Goal: Task Accomplishment & Management: Complete application form

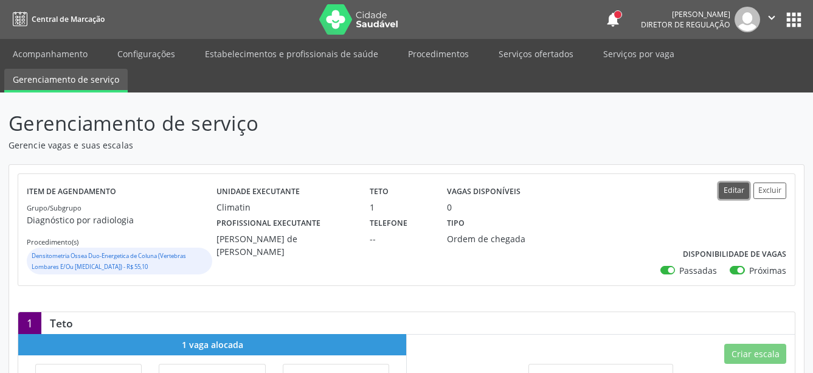
click at [740, 195] on button "Editar" at bounding box center [733, 190] width 30 height 16
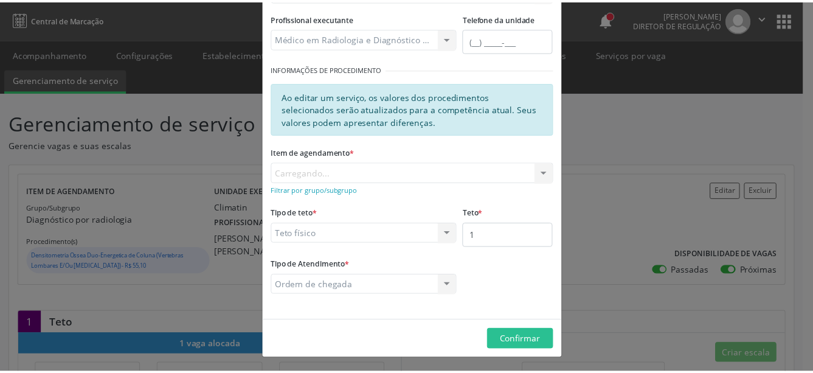
scroll to position [162, 0]
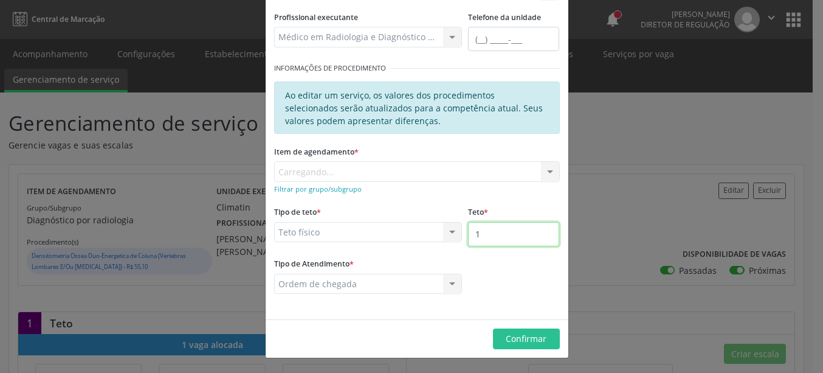
click at [488, 236] on input "1" at bounding box center [513, 234] width 91 height 24
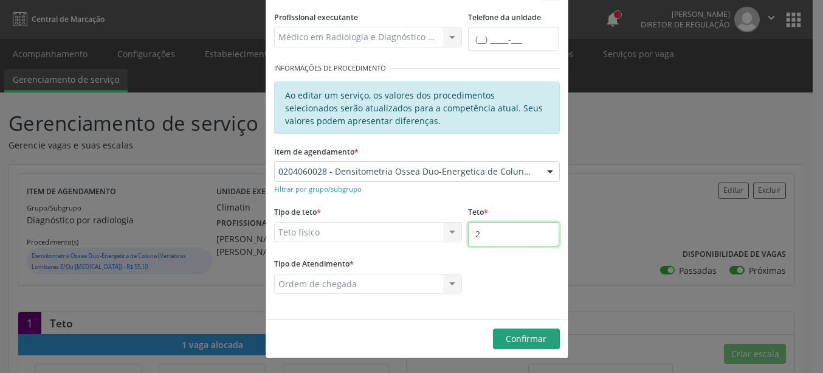
type input "2"
click at [536, 334] on span "Confirmar" at bounding box center [526, 338] width 41 height 12
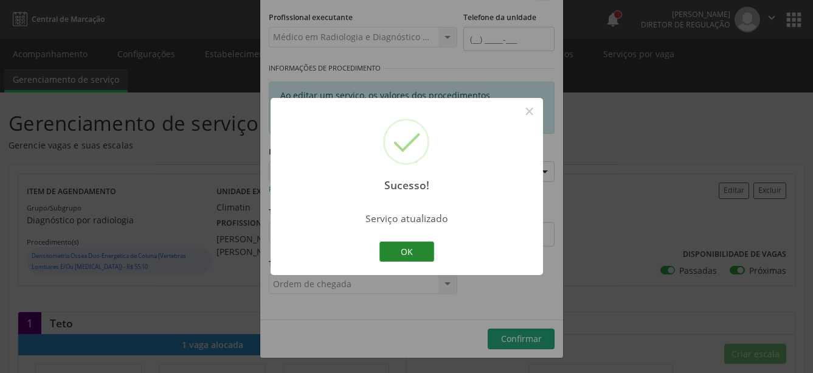
click at [421, 253] on button "OK" at bounding box center [406, 251] width 55 height 21
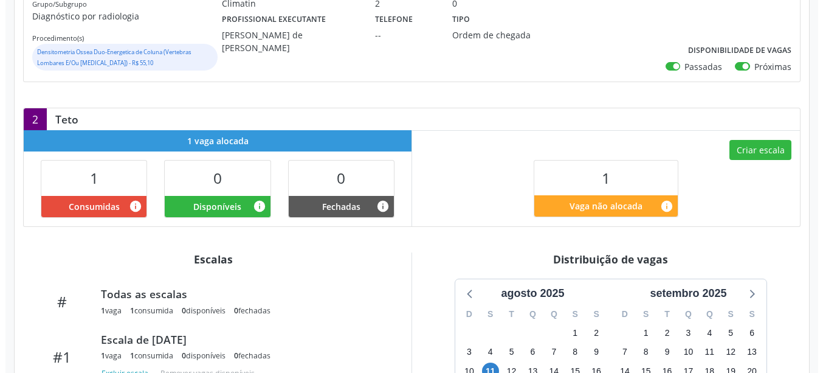
scroll to position [186, 0]
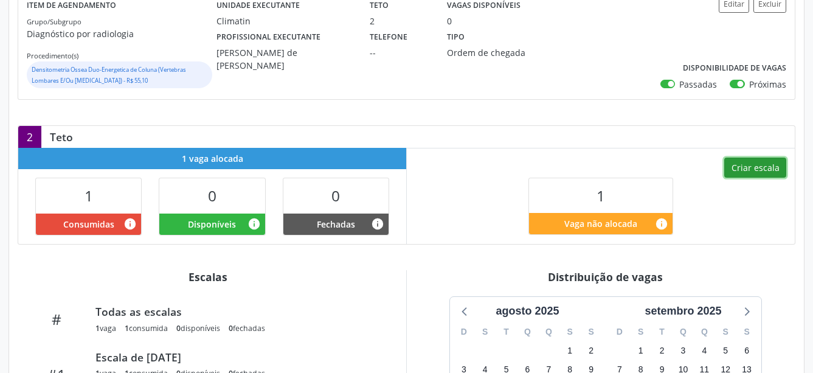
click at [748, 170] on button "Criar escala" at bounding box center [755, 167] width 62 height 21
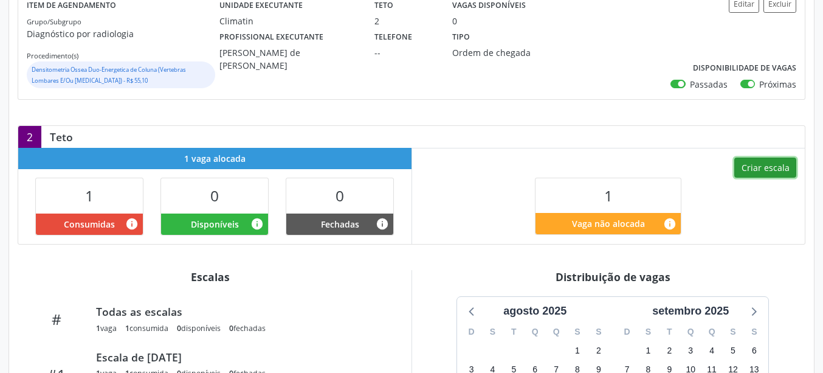
select select "8"
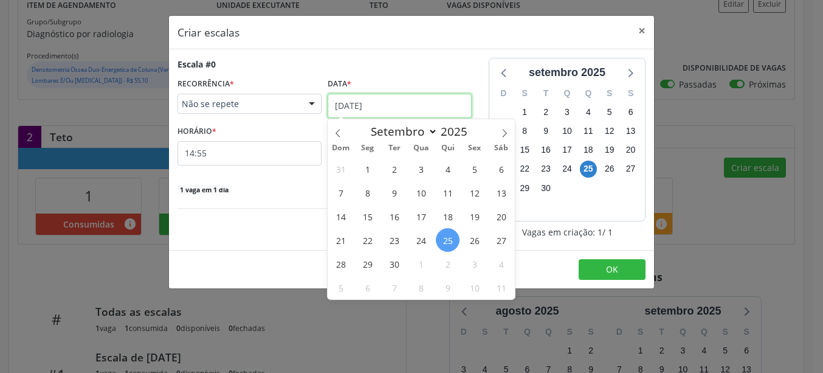
click at [363, 102] on input "25/09/2025" at bounding box center [400, 106] width 144 height 24
click at [392, 260] on span "30" at bounding box center [394, 264] width 24 height 24
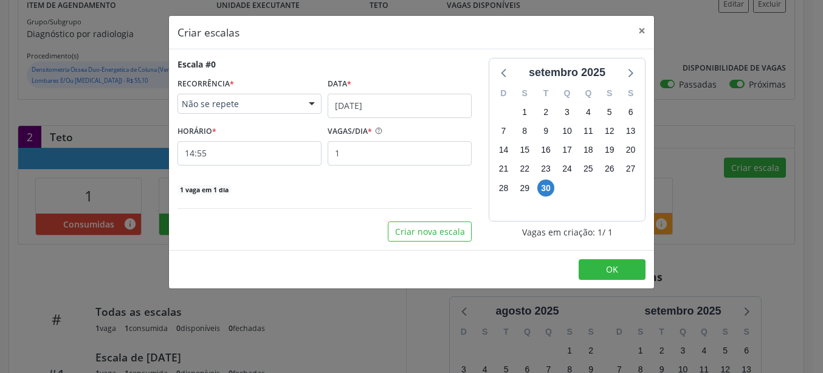
click at [198, 165] on div "Escala #0 RECORRÊNCIA * Não se repete Não se repete Diário/Semanal Mensal Nenhu…" at bounding box center [324, 126] width 294 height 137
click at [196, 156] on input "14:55" at bounding box center [249, 153] width 144 height 24
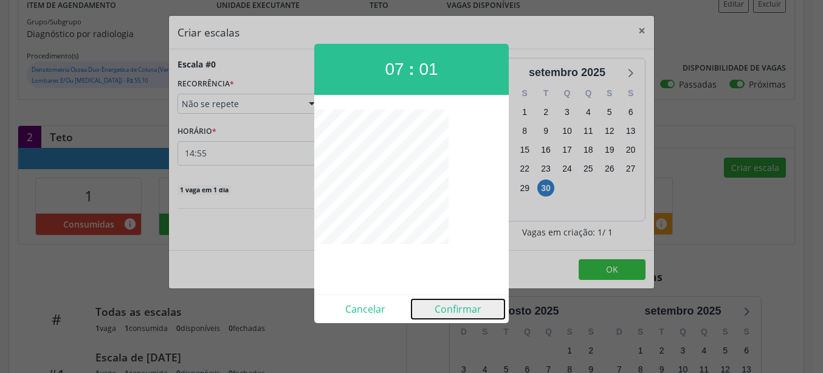
click at [468, 306] on button "Confirmar" at bounding box center [458, 308] width 93 height 19
type input "07:01"
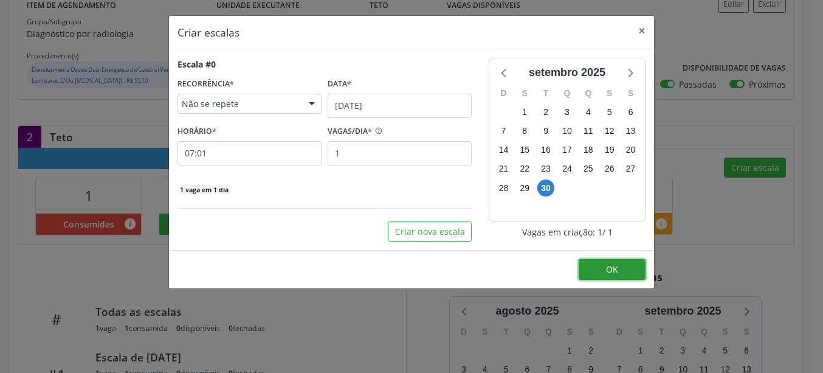
click at [593, 265] on button "OK" at bounding box center [612, 269] width 67 height 21
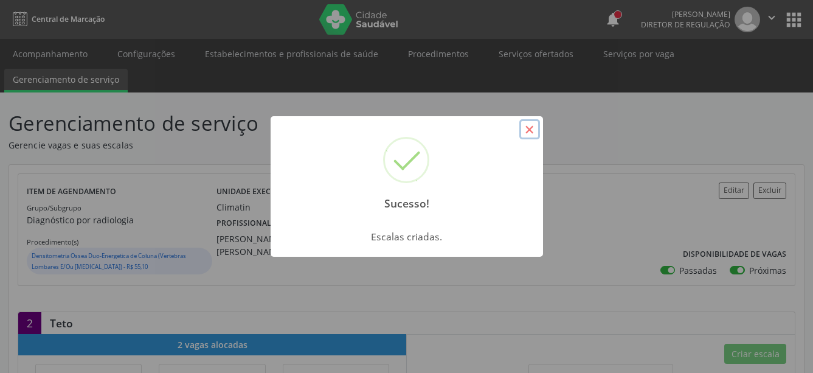
click at [528, 129] on button "×" at bounding box center [529, 129] width 21 height 21
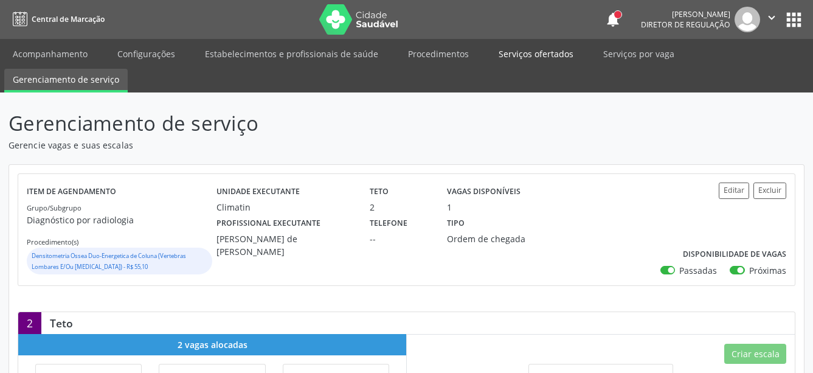
click at [511, 57] on link "Serviços ofertados" at bounding box center [536, 53] width 92 height 21
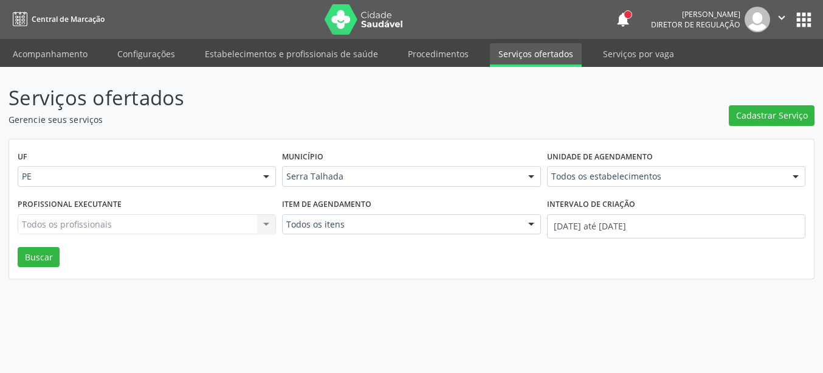
click at [800, 18] on button "apps" at bounding box center [803, 19] width 21 height 21
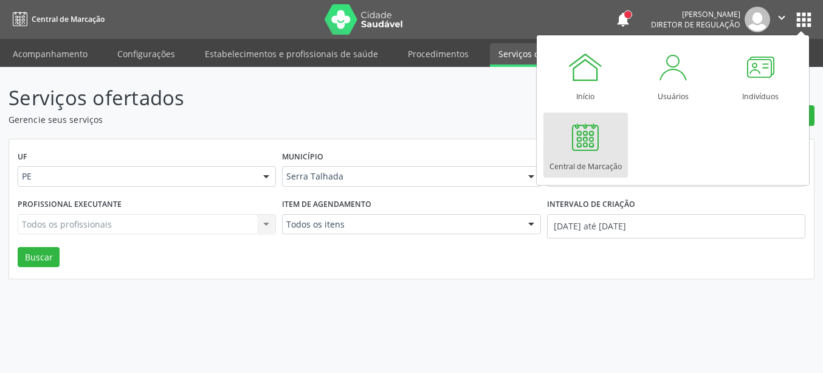
click at [585, 148] on div at bounding box center [585, 137] width 36 height 36
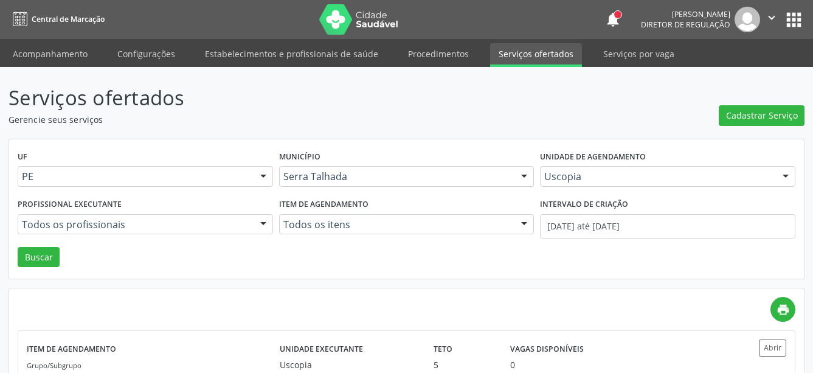
click at [791, 16] on button "apps" at bounding box center [793, 19] width 21 height 21
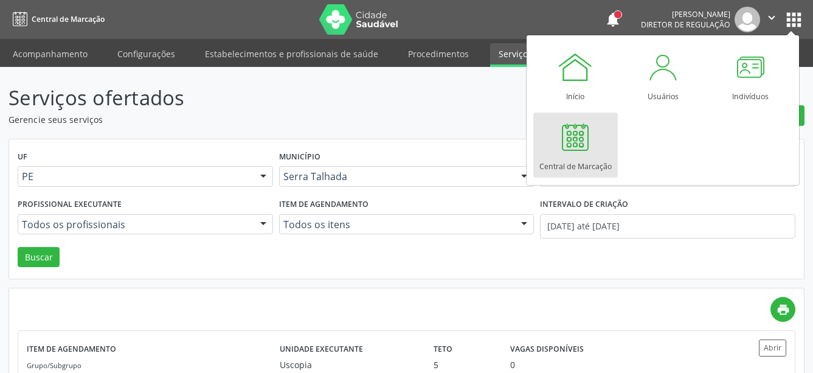
click at [555, 150] on link "Central de Marcação" at bounding box center [575, 144] width 84 height 65
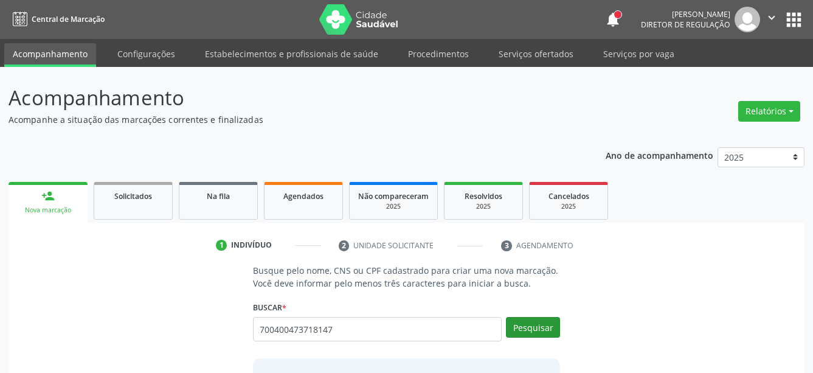
type input "700400473718147"
click at [532, 322] on button "Pesquisar" at bounding box center [533, 327] width 54 height 21
type input "700400473718147"
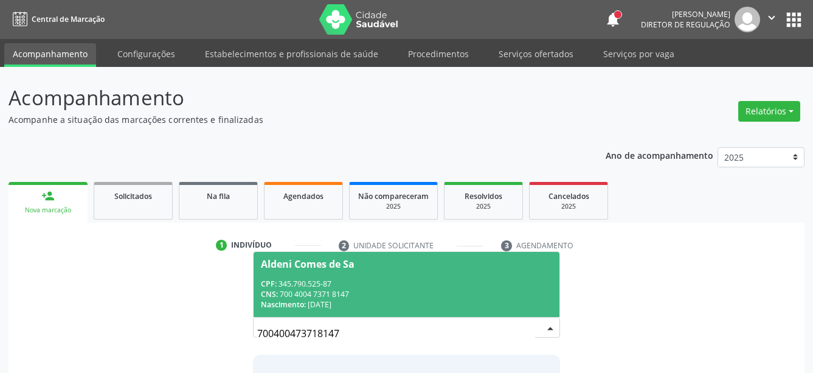
click at [466, 258] on span "Aldeni Comes de Sa CPF: 345.790.525-87 CNS: 700 4004 7371 8147 Nascimento: 19/0…" at bounding box center [406, 284] width 306 height 65
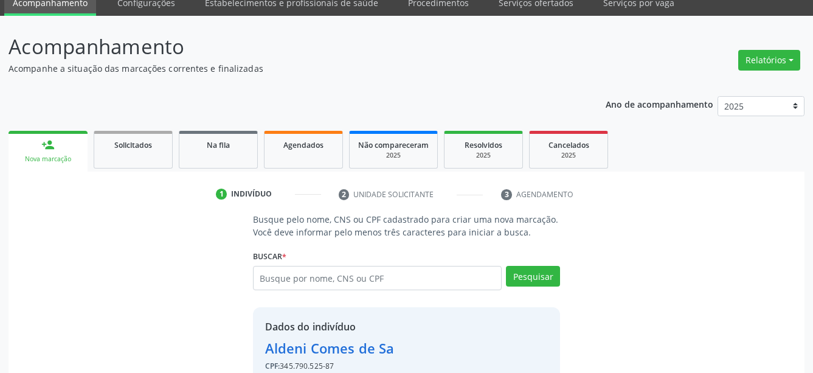
scroll to position [119, 0]
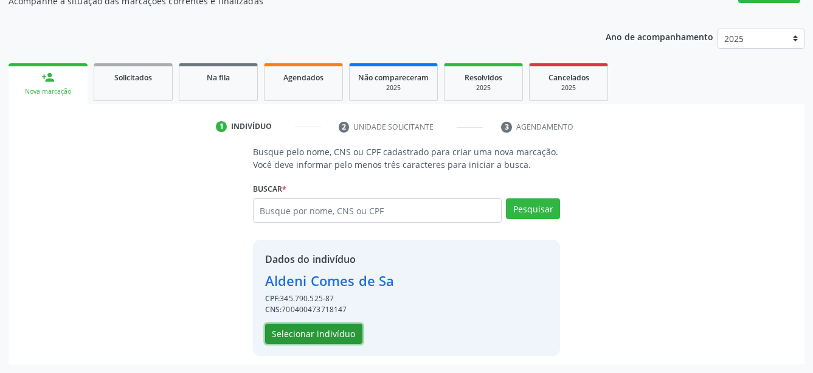
click at [333, 330] on button "Selecionar indivíduo" at bounding box center [313, 333] width 97 height 21
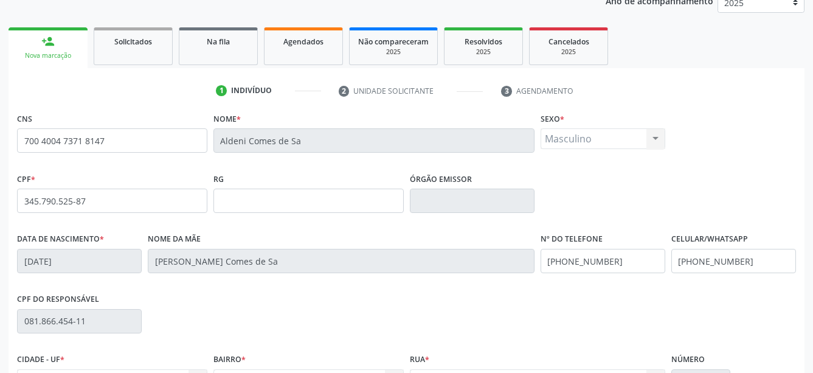
scroll to position [181, 0]
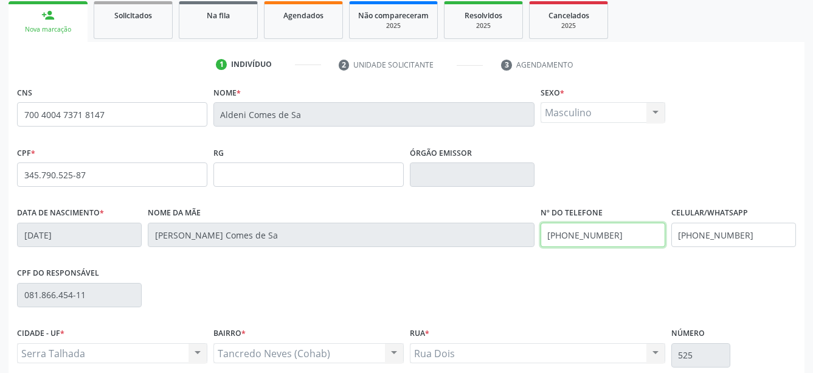
drag, startPoint x: 648, startPoint y: 237, endPoint x: 447, endPoint y: 236, distance: 201.2
click at [540, 236] on input "[PHONE_NUMBER]" at bounding box center [602, 234] width 125 height 24
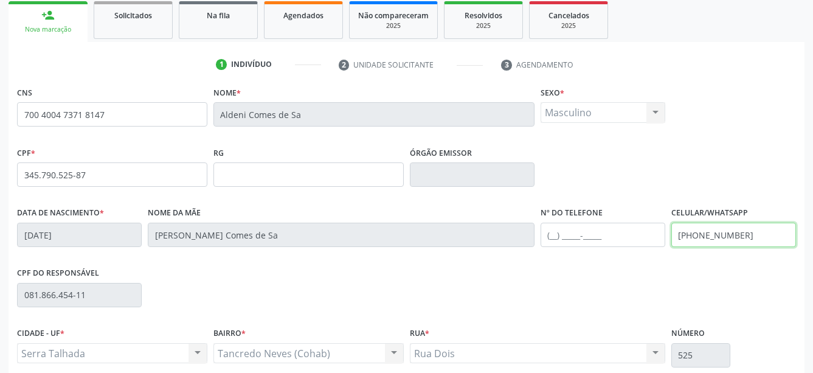
drag, startPoint x: 751, startPoint y: 227, endPoint x: 582, endPoint y: 237, distance: 169.3
click at [671, 237] on input "[PHONE_NUMBER]" at bounding box center [733, 234] width 125 height 24
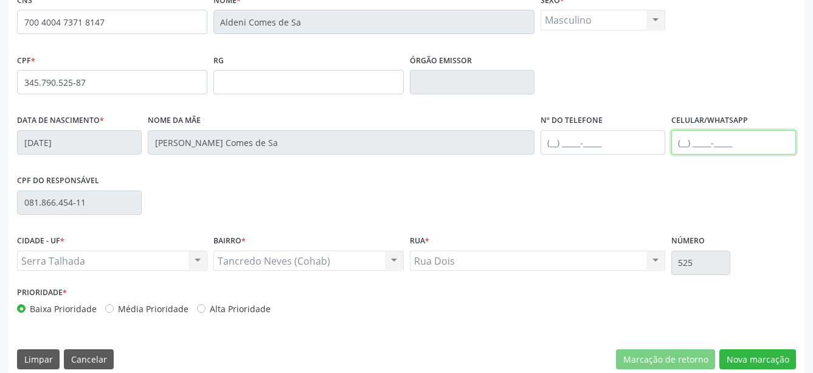
scroll to position [286, 0]
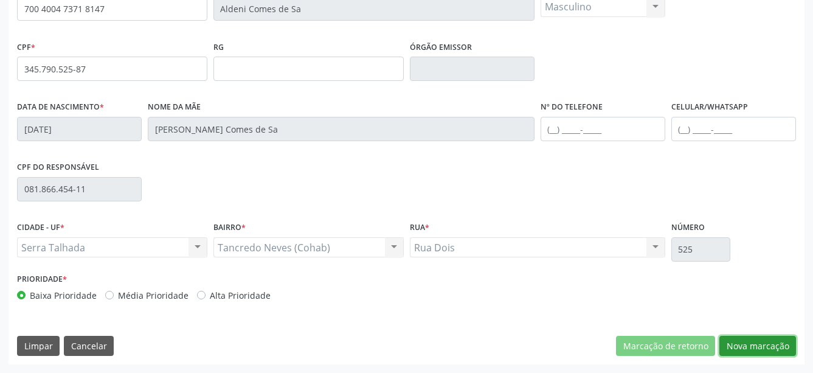
click at [736, 346] on button "Nova marcação" at bounding box center [757, 346] width 77 height 21
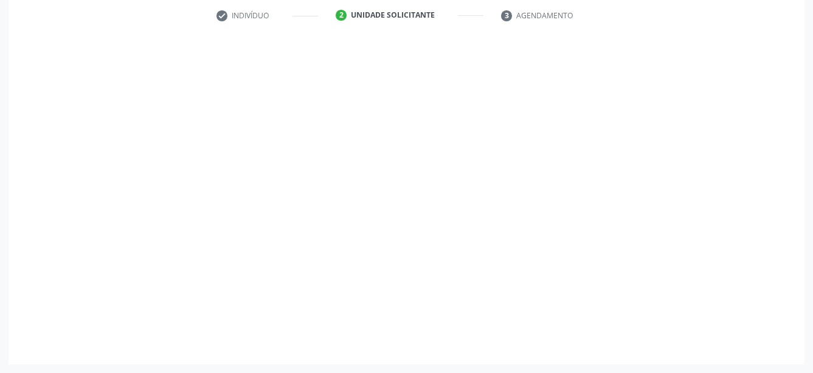
click at [742, 349] on button "Próximo" at bounding box center [762, 345] width 67 height 21
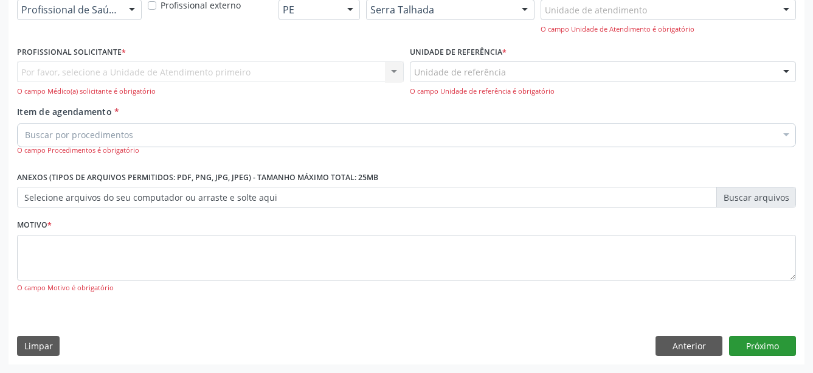
drag, startPoint x: 744, startPoint y: 344, endPoint x: 771, endPoint y: 340, distance: 27.6
click at [744, 293] on div "O campo Motivo é obrigatório" at bounding box center [406, 288] width 779 height 10
click at [771, 293] on div "O campo Motivo é obrigatório" at bounding box center [406, 288] width 779 height 10
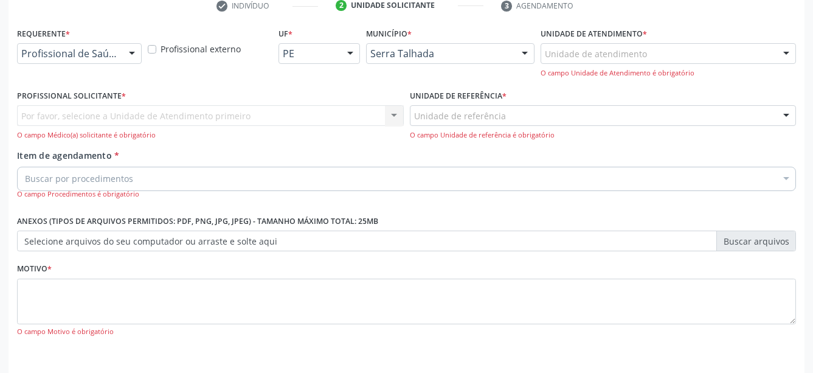
click at [771, 337] on div "O campo Motivo é obrigatório" at bounding box center [406, 331] width 779 height 10
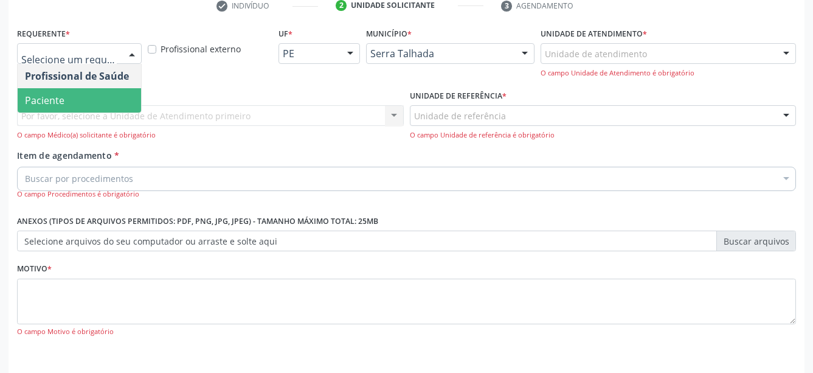
click at [75, 103] on span "Paciente" at bounding box center [79, 100] width 123 height 24
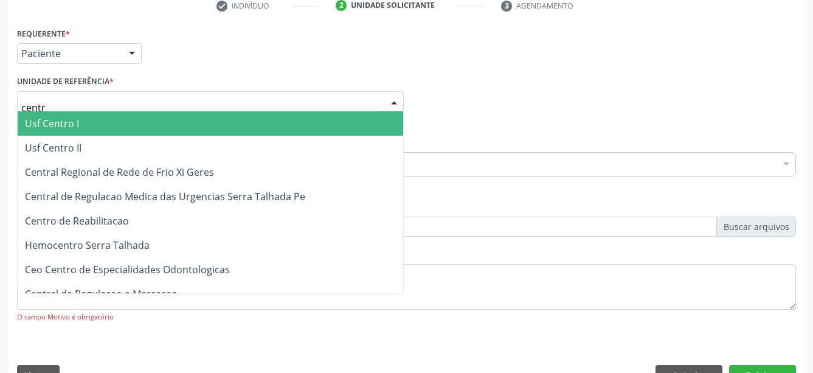
type input "centro"
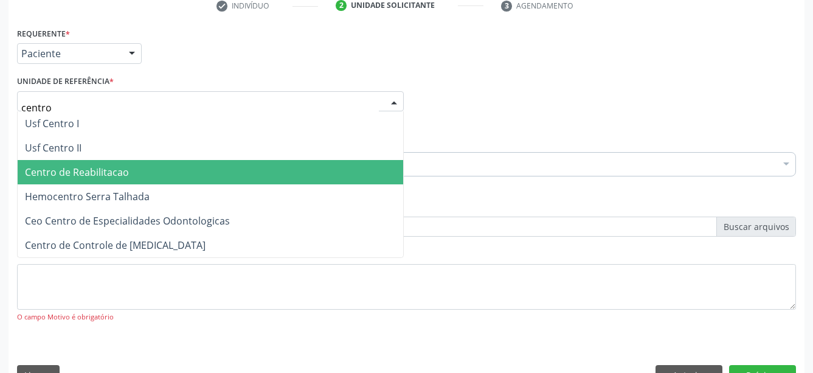
click at [87, 170] on span "Centro de Reabilitacao" at bounding box center [77, 171] width 104 height 13
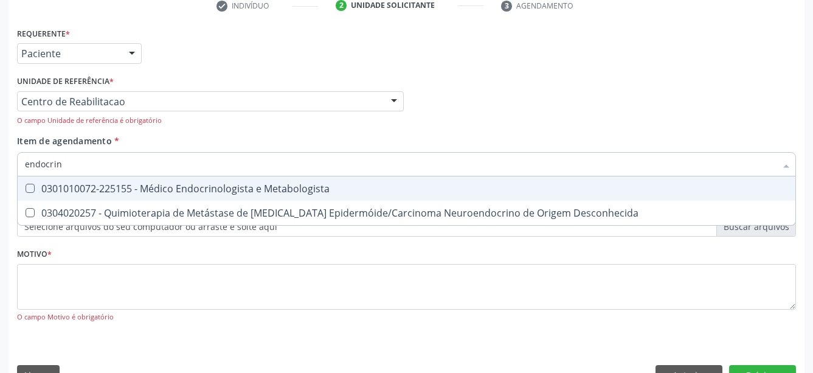
type input "endocrino"
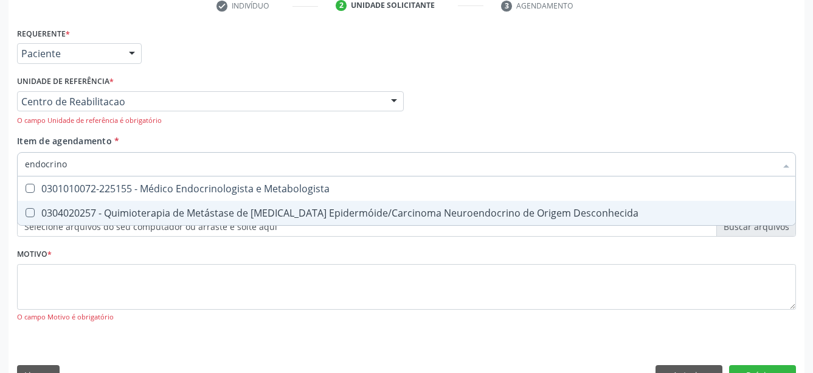
click at [81, 213] on div "0304020257 - Quimioterapia de Metástase de [MEDICAL_DATA] Epidermóide/Carcinoma…" at bounding box center [406, 213] width 763 height 10
click at [84, 208] on div "0304020257 - Quimioterapia de Metástase de [MEDICAL_DATA] Epidermóide/Carcinoma…" at bounding box center [406, 213] width 763 height 10
checkbox Desconhecida "false"
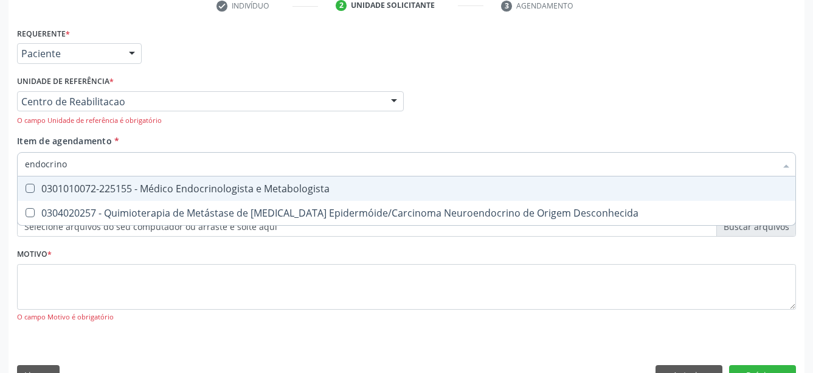
click at [90, 192] on div "0301010072-225155 - Médico Endocrinologista e Metabologista" at bounding box center [406, 189] width 763 height 10
checkbox Metabologista "true"
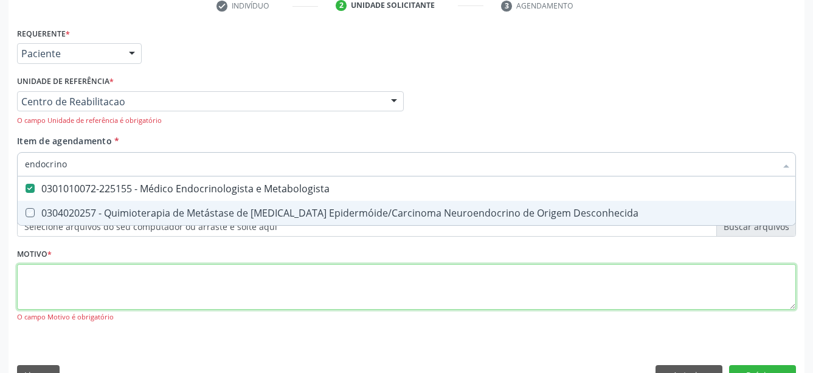
click at [74, 276] on textarea at bounding box center [406, 287] width 779 height 46
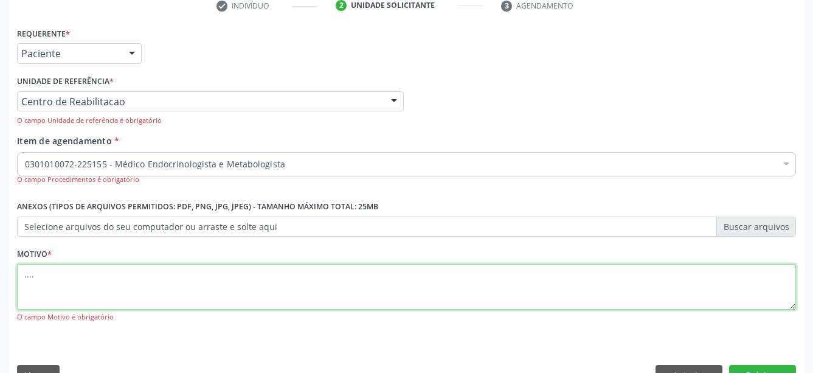
scroll to position [279, 0]
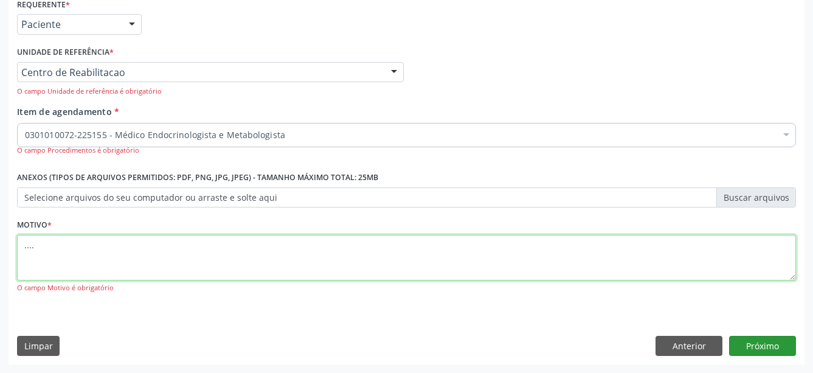
type textarea "...."
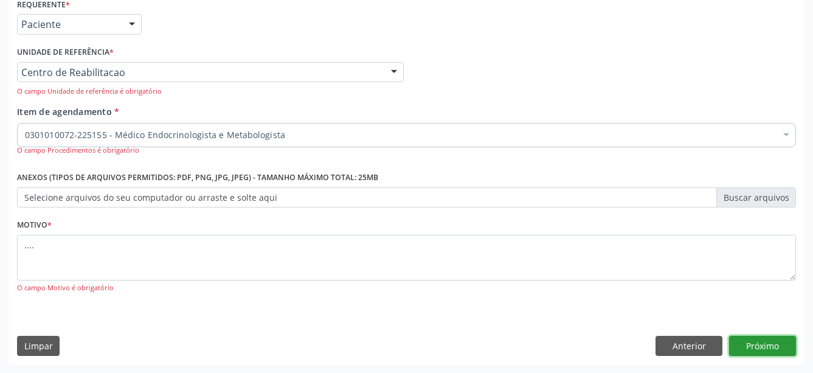
click at [766, 349] on button "Próximo" at bounding box center [762, 346] width 67 height 21
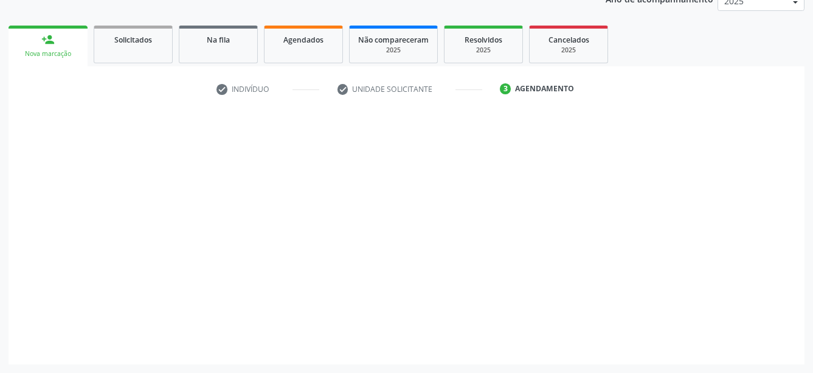
scroll to position [156, 0]
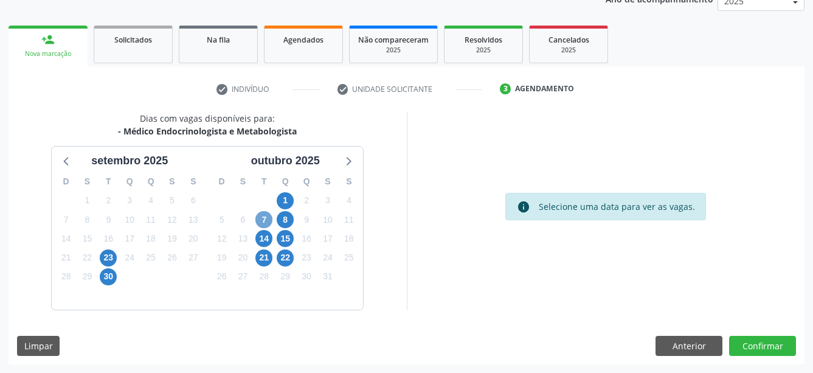
click at [263, 217] on span "7" at bounding box center [263, 219] width 17 height 17
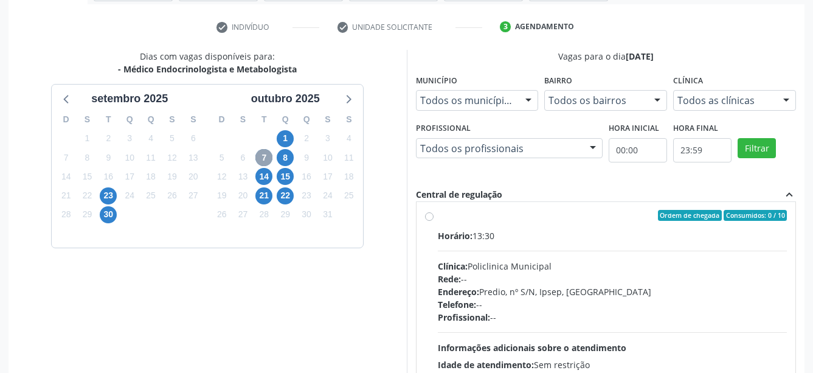
scroll to position [0, 0]
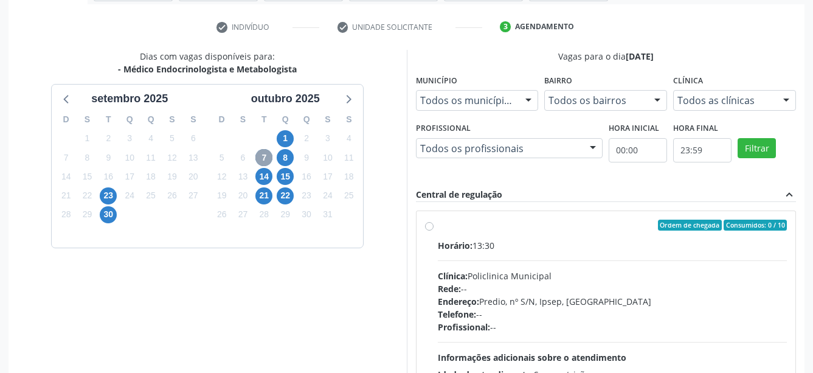
drag, startPoint x: 265, startPoint y: 152, endPoint x: 270, endPoint y: 146, distance: 7.7
click at [264, 153] on span "7" at bounding box center [263, 157] width 17 height 17
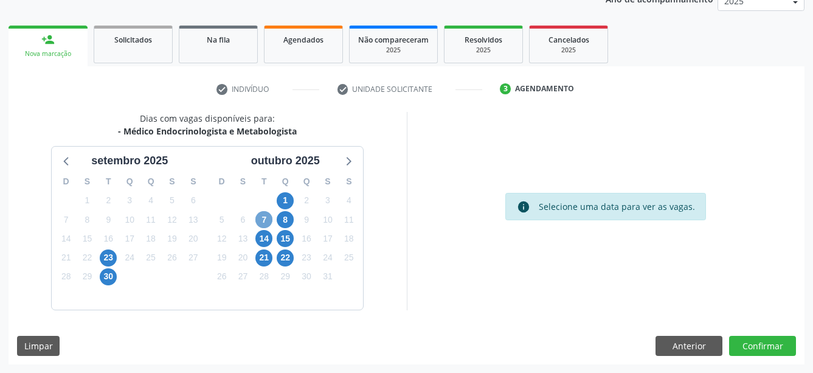
scroll to position [156, 0]
click at [269, 218] on span "7" at bounding box center [263, 219] width 17 height 17
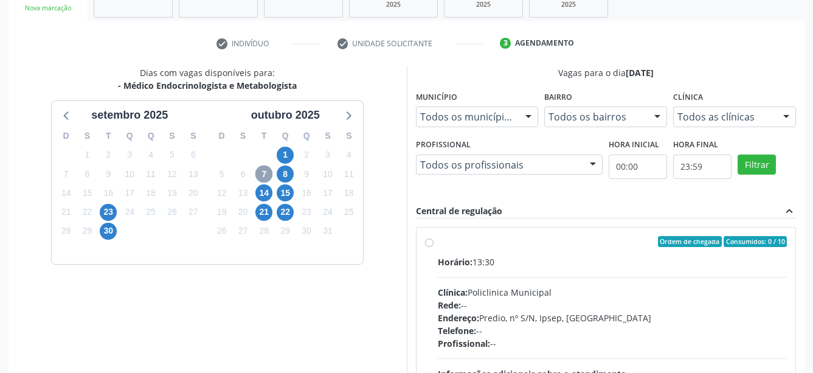
scroll to position [218, 0]
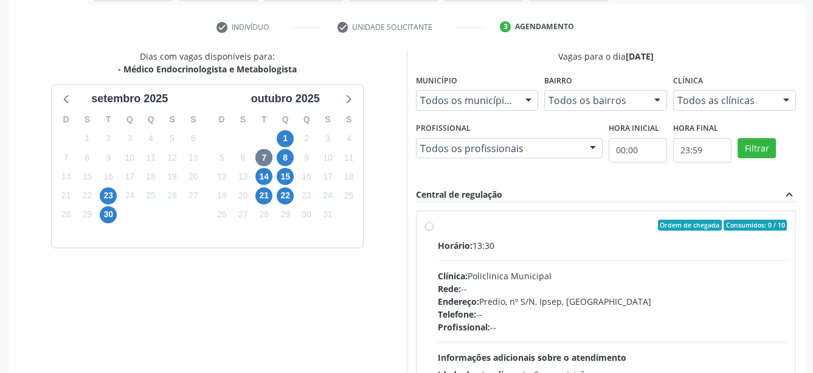
click at [436, 224] on div "Ordem de chegada Consumidos: 0 / 10 Horário: 13:30 Clínica: Policlinica Municip…" at bounding box center [606, 312] width 362 height 187
radio input "true"
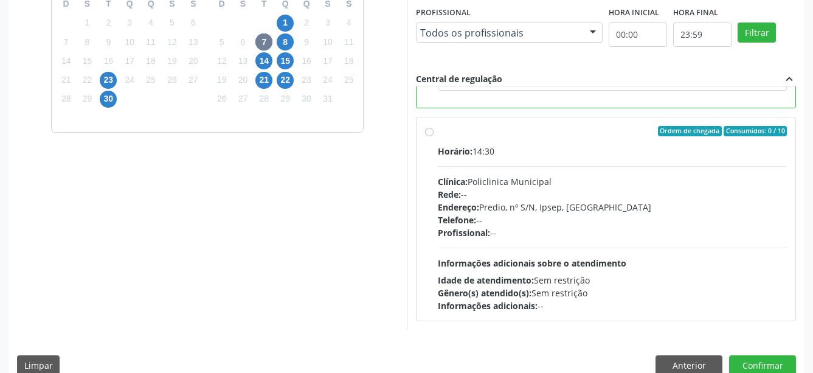
scroll to position [353, 0]
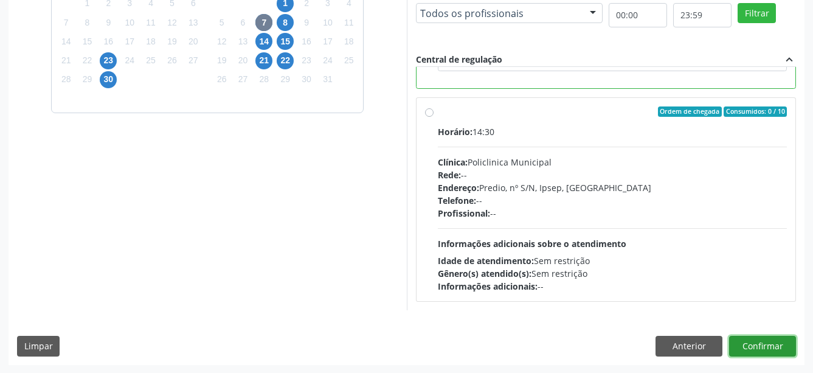
click at [766, 343] on button "Confirmar" at bounding box center [762, 346] width 67 height 21
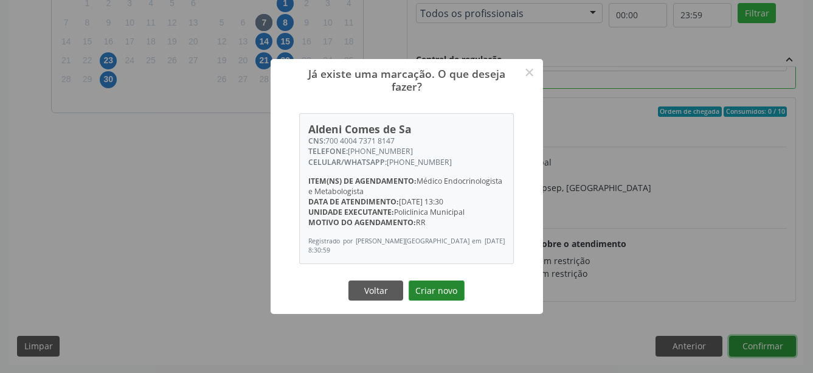
click at [438, 286] on button "Criar novo" at bounding box center [436, 290] width 56 height 21
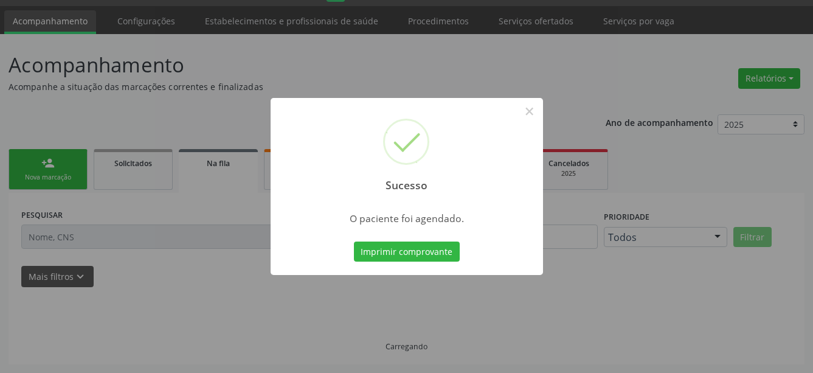
scroll to position [32, 0]
click at [401, 246] on button "Imprimir comprovante" at bounding box center [407, 251] width 106 height 21
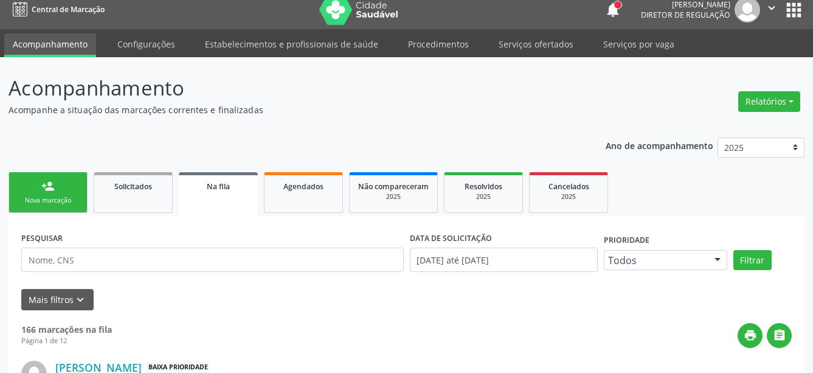
scroll to position [0, 0]
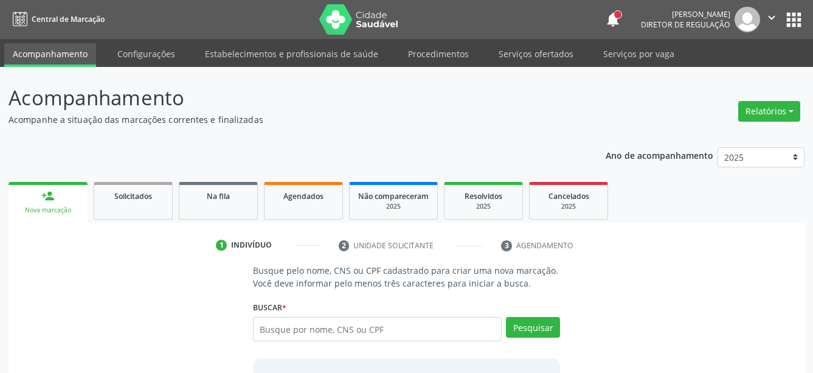
click at [327, 201] on div "Agendados" at bounding box center [303, 195] width 61 height 13
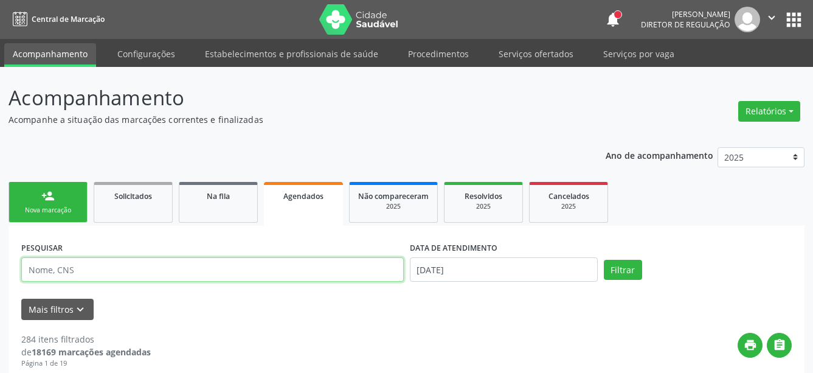
click at [136, 275] on input "text" at bounding box center [212, 269] width 382 height 24
type input "700400473718147"
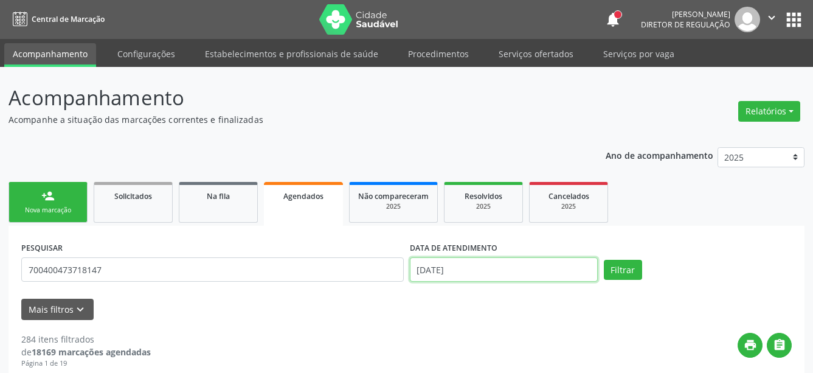
click at [441, 277] on input "25/09/2025" at bounding box center [504, 269] width 188 height 24
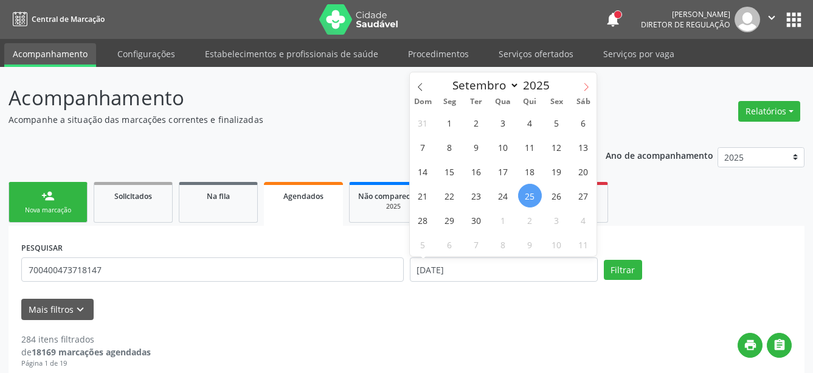
click at [585, 87] on icon at bounding box center [586, 87] width 9 height 9
select select "9"
click at [480, 148] on span "7" at bounding box center [476, 147] width 24 height 24
type input "[DATE]"
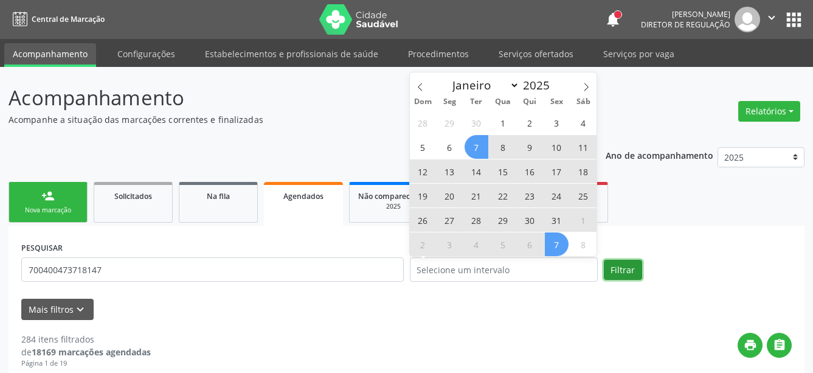
click at [626, 266] on button "Filtrar" at bounding box center [623, 270] width 38 height 21
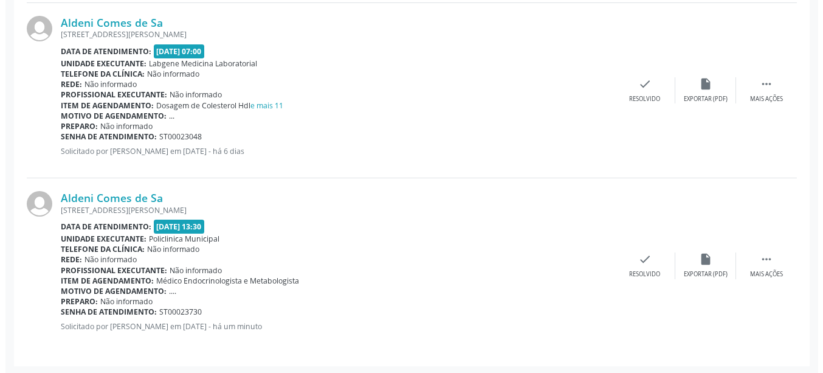
scroll to position [717, 0]
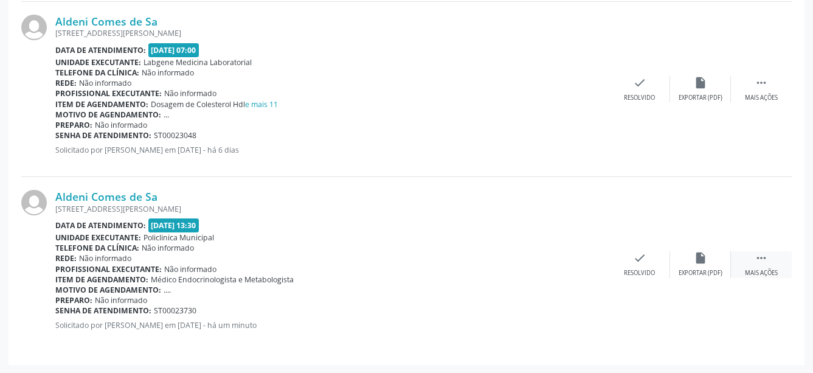
click at [773, 260] on div " Mais ações" at bounding box center [761, 264] width 61 height 26
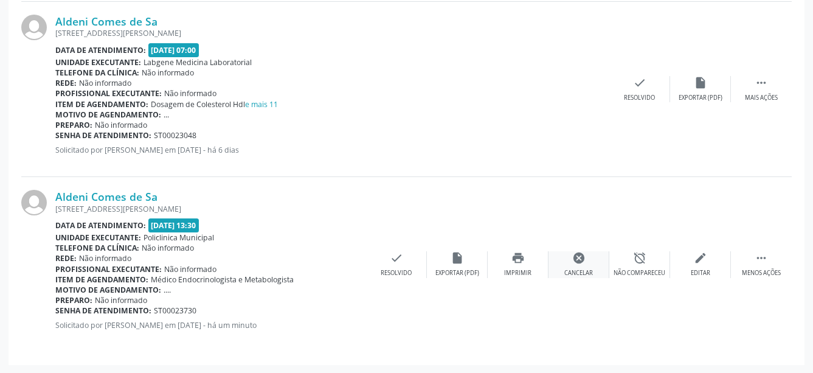
click at [598, 267] on div "cancel Cancelar" at bounding box center [578, 264] width 61 height 26
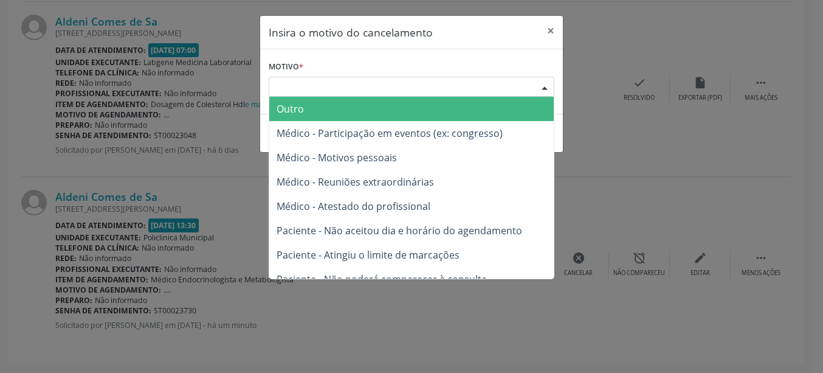
click at [521, 91] on div "Escolha o motivo" at bounding box center [412, 87] width 286 height 21
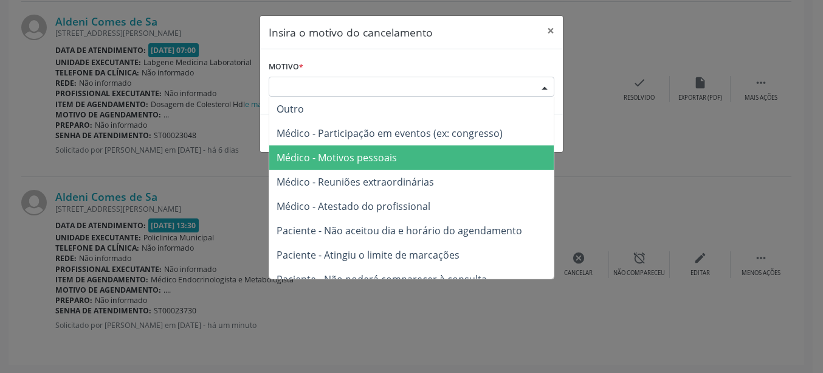
click at [385, 157] on span "Médico - Motivos pessoais" at bounding box center [337, 157] width 120 height 13
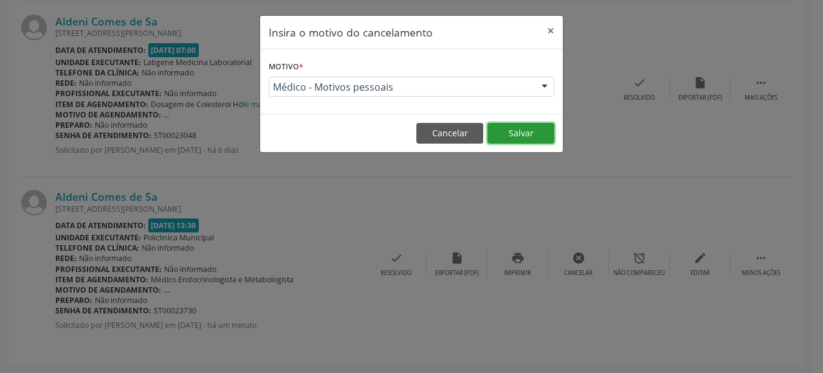
click at [510, 126] on button "Salvar" at bounding box center [520, 133] width 67 height 21
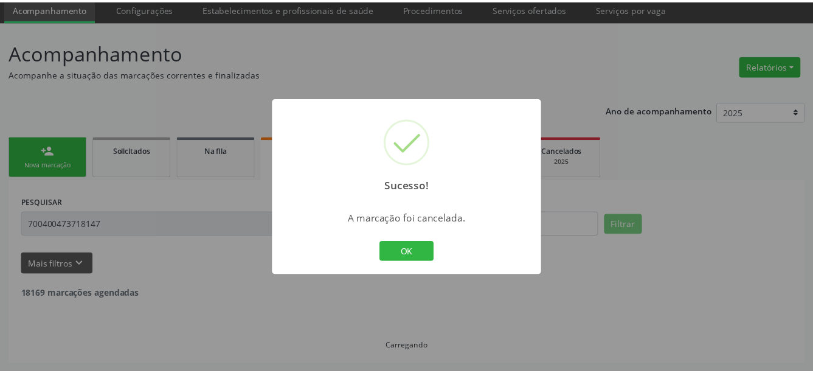
scroll to position [45, 0]
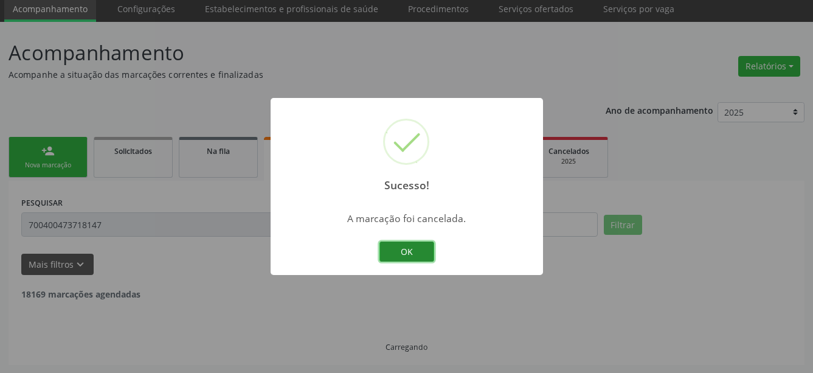
click at [405, 257] on button "OK" at bounding box center [406, 251] width 55 height 21
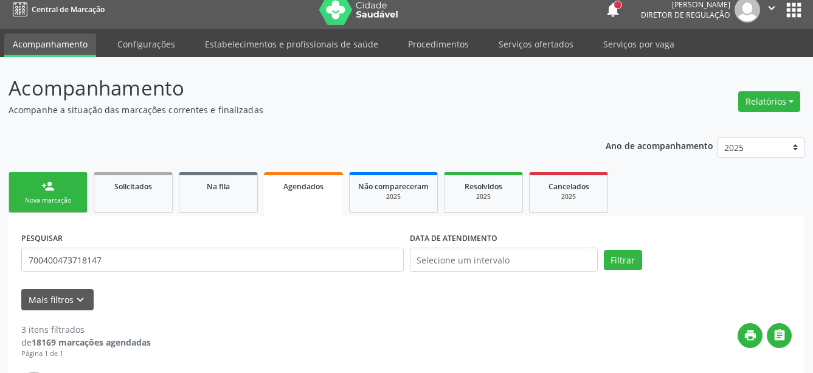
scroll to position [0, 0]
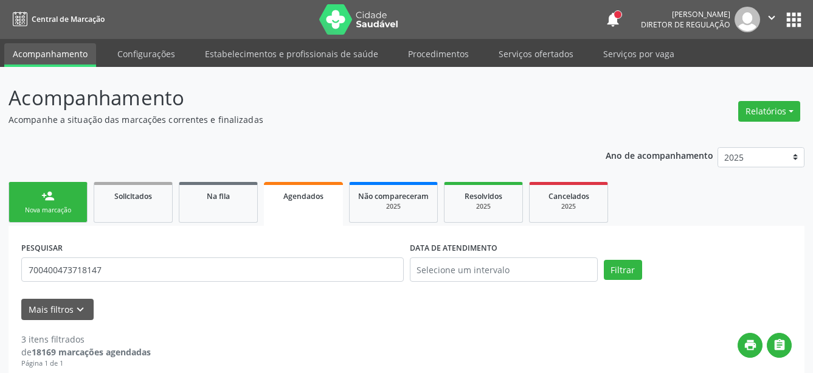
click at [785, 19] on button "apps" at bounding box center [793, 19] width 21 height 21
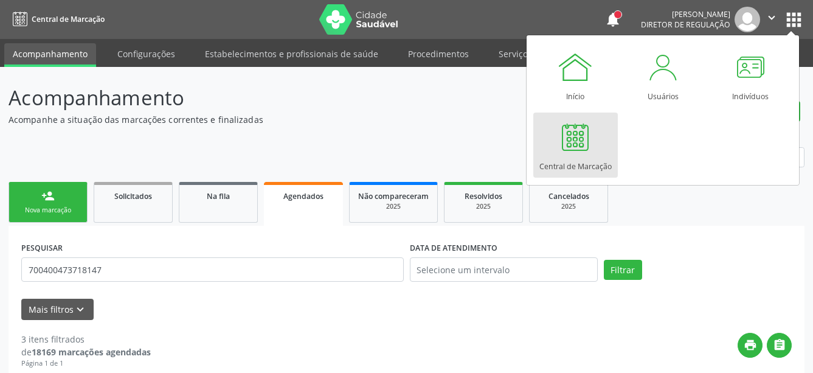
click at [594, 144] on link "Central de Marcação" at bounding box center [575, 144] width 84 height 65
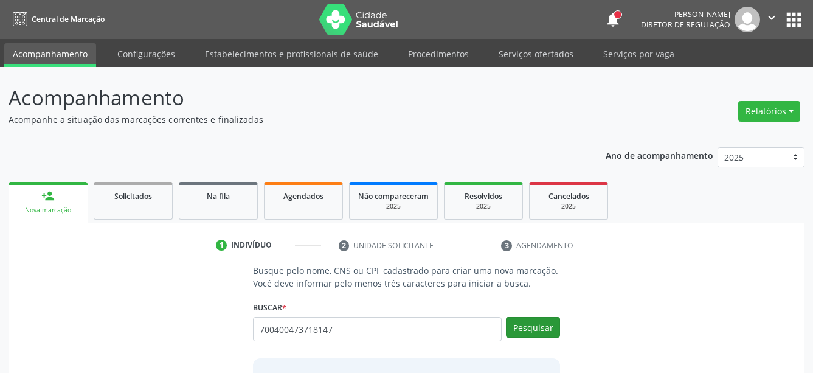
type input "700400473718147"
click at [547, 330] on button "Pesquisar" at bounding box center [533, 327] width 54 height 21
type input "700400473718147"
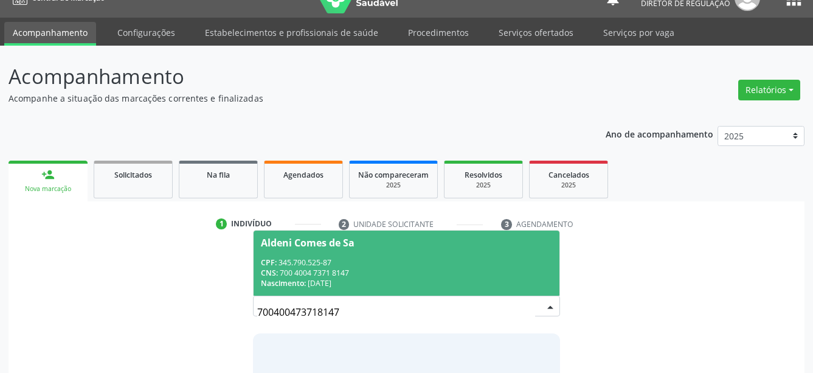
scroll to position [95, 0]
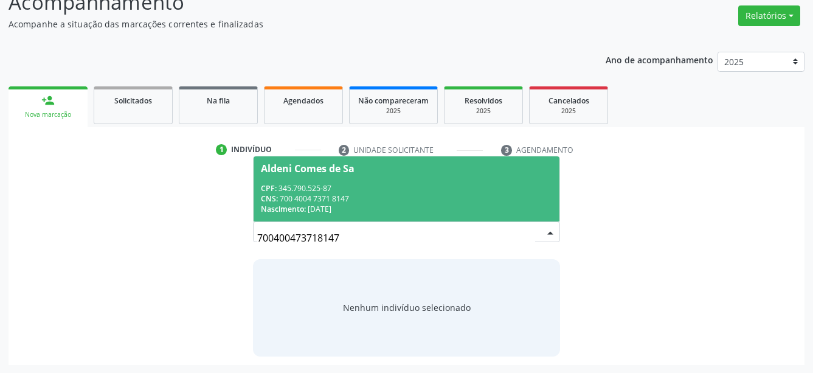
click at [339, 201] on div "CNS: 700 4004 7371 8147" at bounding box center [407, 198] width 292 height 10
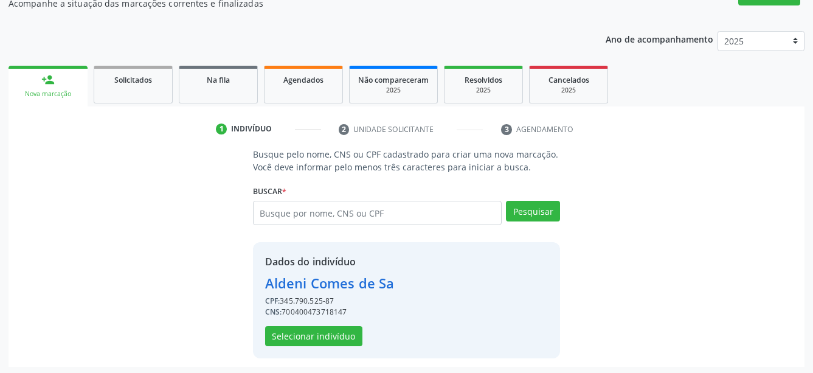
scroll to position [119, 0]
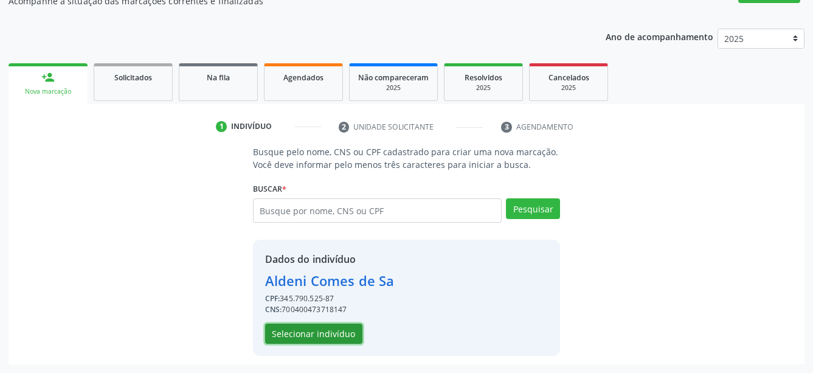
click at [315, 334] on button "Selecionar indivíduo" at bounding box center [313, 333] width 97 height 21
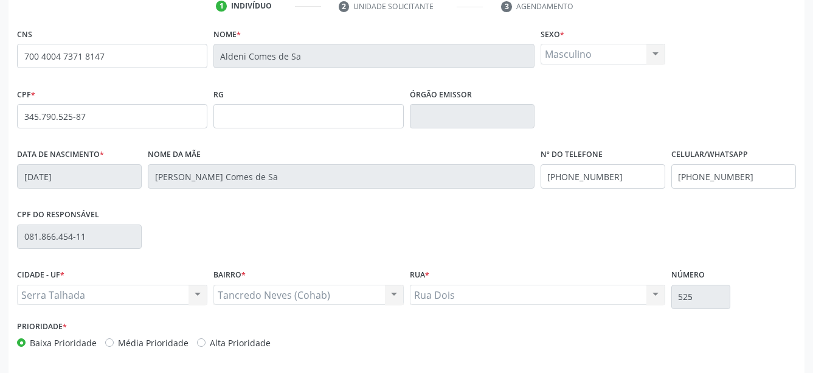
scroll to position [243, 0]
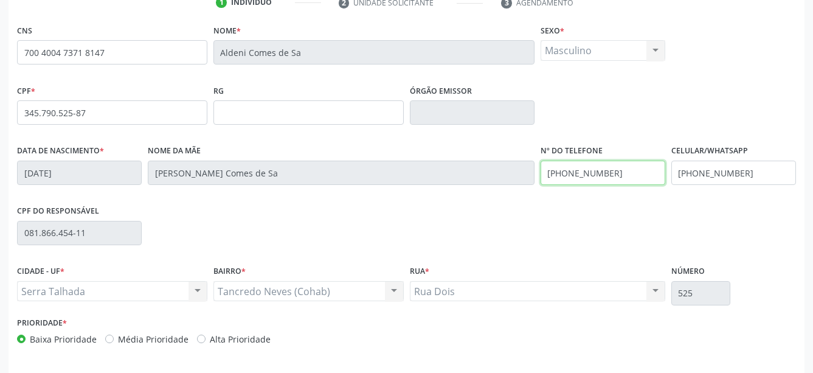
drag, startPoint x: 630, startPoint y: 176, endPoint x: 374, endPoint y: 199, distance: 256.3
click at [540, 185] on input "[PHONE_NUMBER]" at bounding box center [602, 172] width 125 height 24
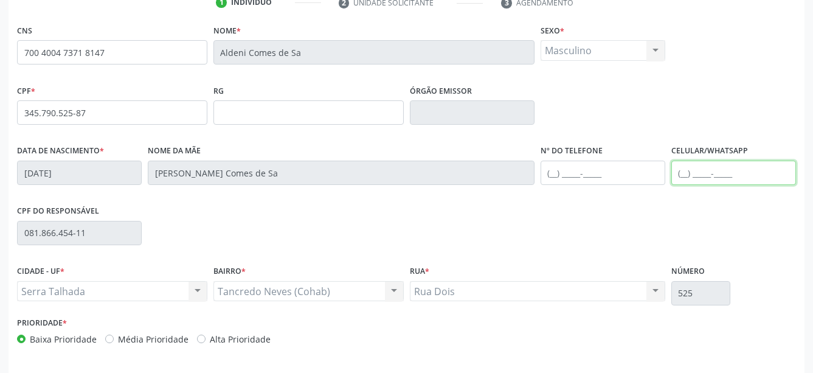
drag, startPoint x: 740, startPoint y: 170, endPoint x: 639, endPoint y: 182, distance: 101.6
click at [671, 182] on input "text" at bounding box center [733, 172] width 125 height 24
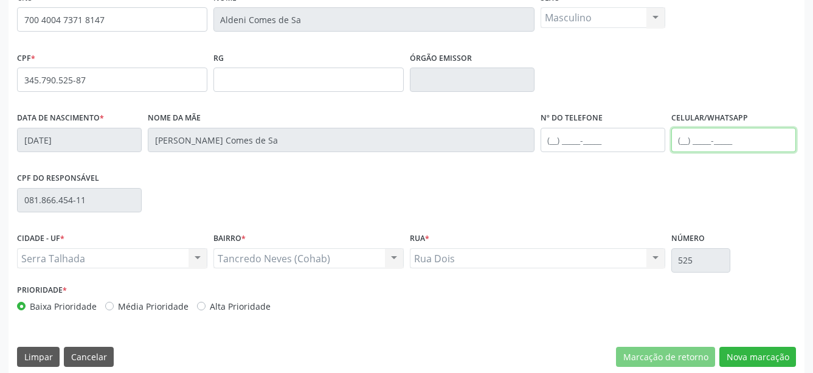
scroll to position [286, 0]
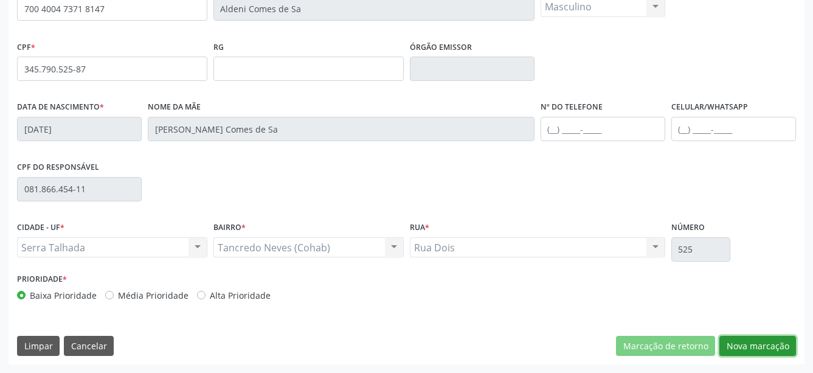
drag, startPoint x: 766, startPoint y: 345, endPoint x: 649, endPoint y: 339, distance: 117.5
click at [765, 345] on button "Nova marcação" at bounding box center [757, 346] width 77 height 21
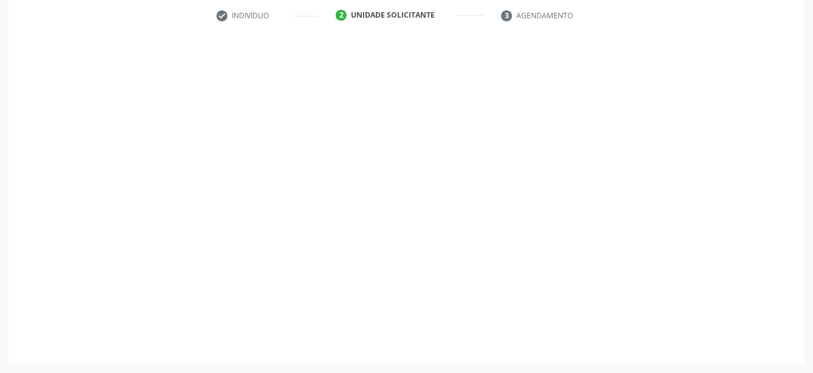
scroll to position [239, 0]
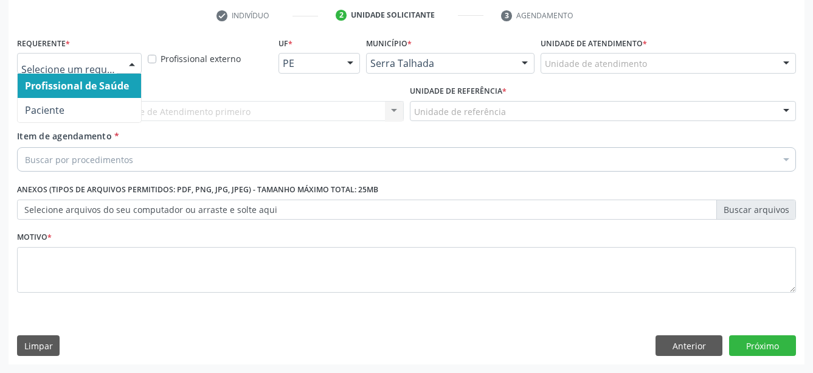
click at [86, 98] on span "Paciente" at bounding box center [79, 110] width 123 height 24
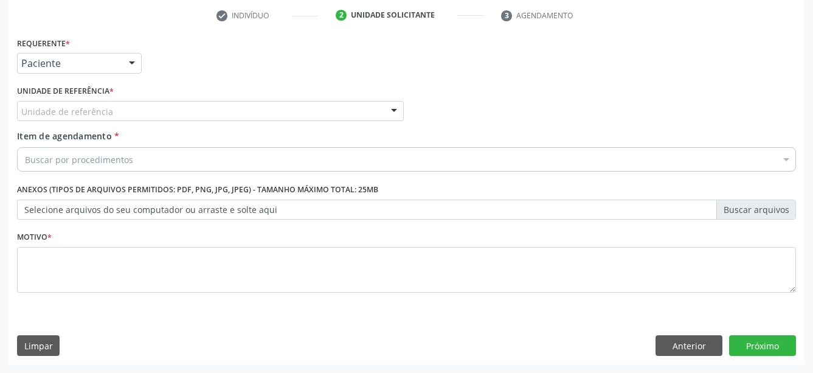
click at [69, 101] on div "Unidade de referência" at bounding box center [210, 111] width 387 height 21
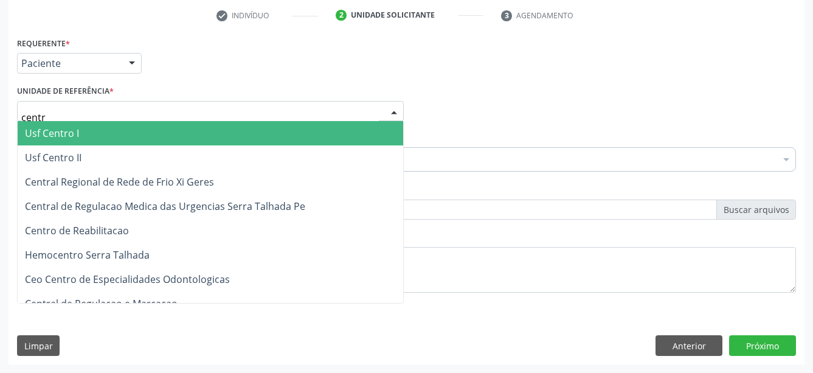
type input "centro"
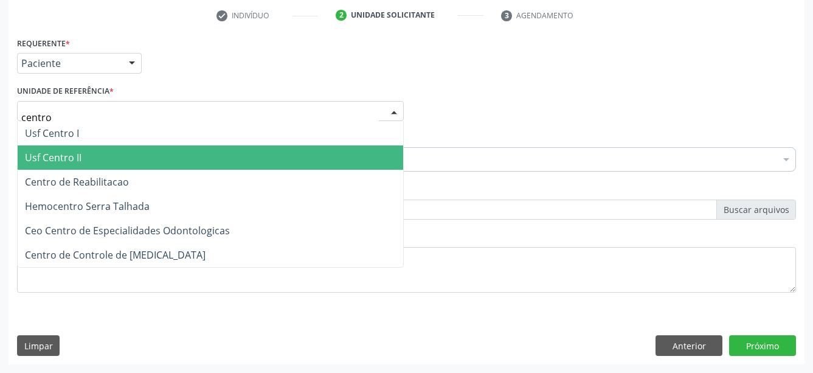
click at [116, 170] on span "Centro de Reabilitacao" at bounding box center [210, 182] width 385 height 24
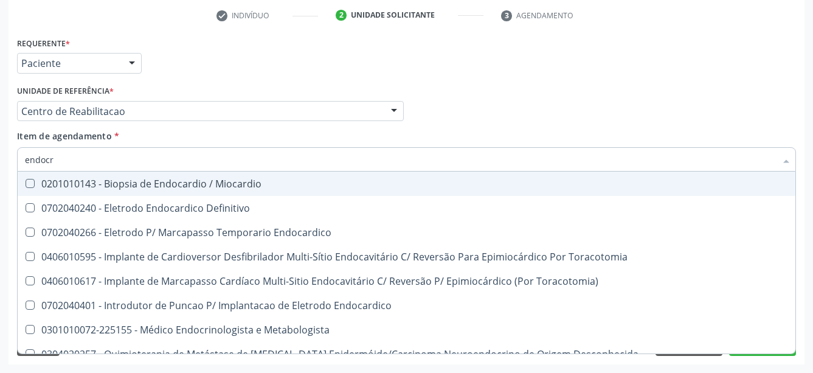
type input "endocri"
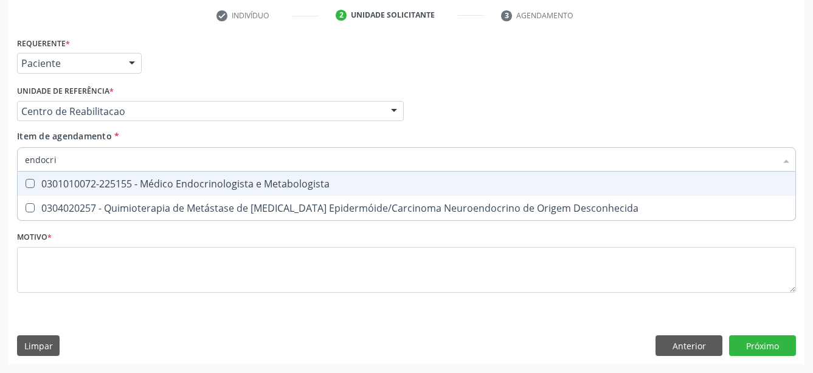
click at [93, 171] on span "0301010072-225155 - Médico Endocrinologista e Metabologista" at bounding box center [406, 183] width 777 height 24
checkbox Metabologista "true"
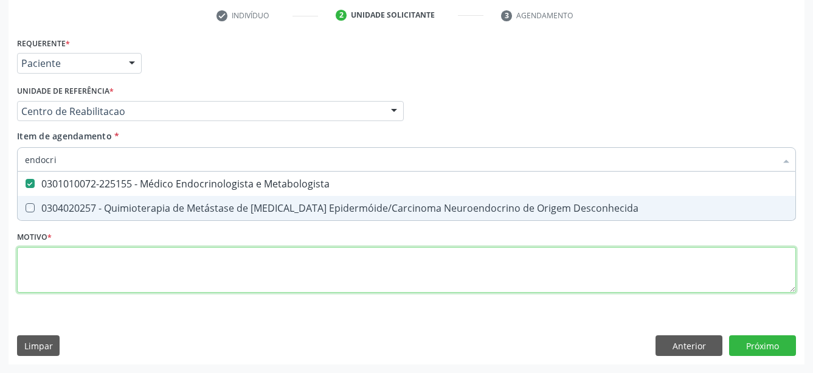
click at [73, 281] on textarea at bounding box center [406, 270] width 779 height 46
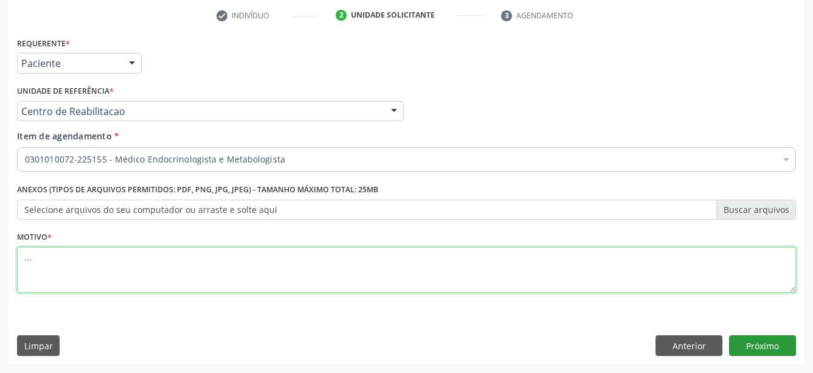
type textarea "..."
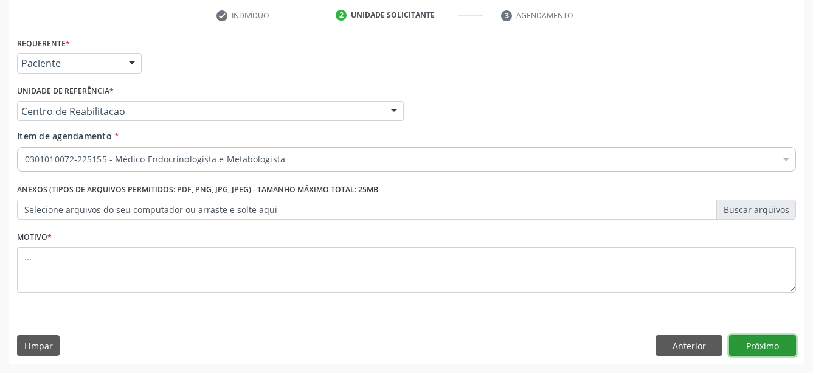
click at [741, 337] on button "Próximo" at bounding box center [762, 345] width 67 height 21
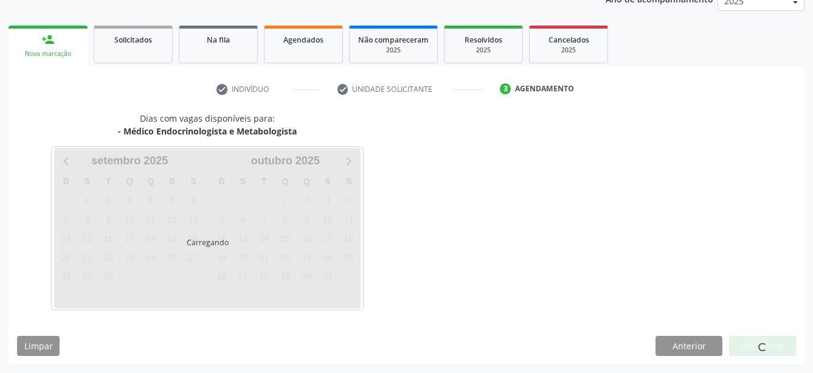
scroll to position [156, 0]
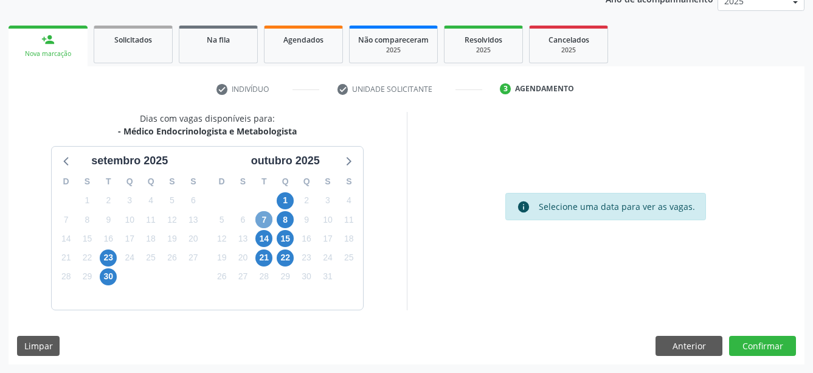
click at [262, 213] on span "7" at bounding box center [263, 219] width 17 height 17
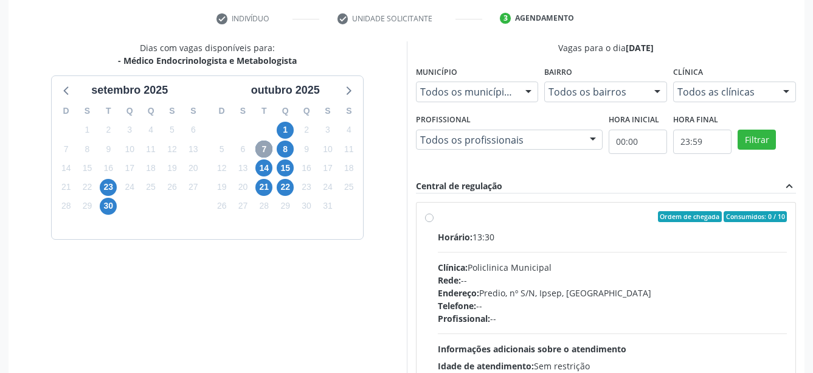
scroll to position [280, 0]
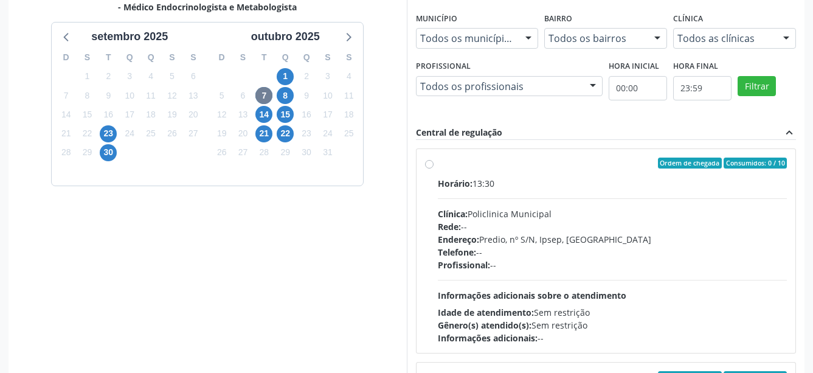
click at [438, 164] on label "Ordem de chegada Consumidos: 0 / 10 Horário: 13:30 Clínica: Policlinica Municip…" at bounding box center [613, 250] width 350 height 187
click at [426, 164] on input "Ordem de chegada Consumidos: 0 / 10 Horário: 13:30 Clínica: Policlinica Municip…" at bounding box center [429, 162] width 9 height 11
radio input "true"
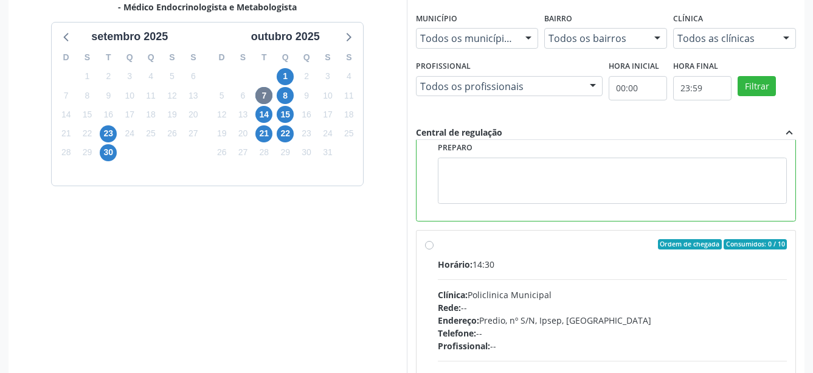
scroll to position [135, 0]
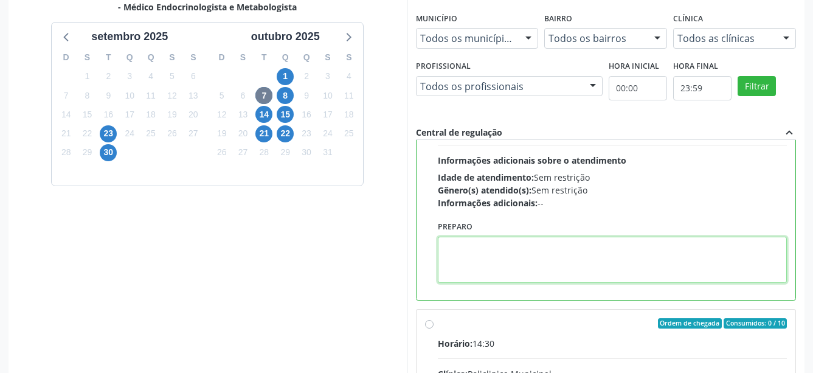
click at [499, 257] on textarea at bounding box center [613, 259] width 350 height 46
type textarea "d"
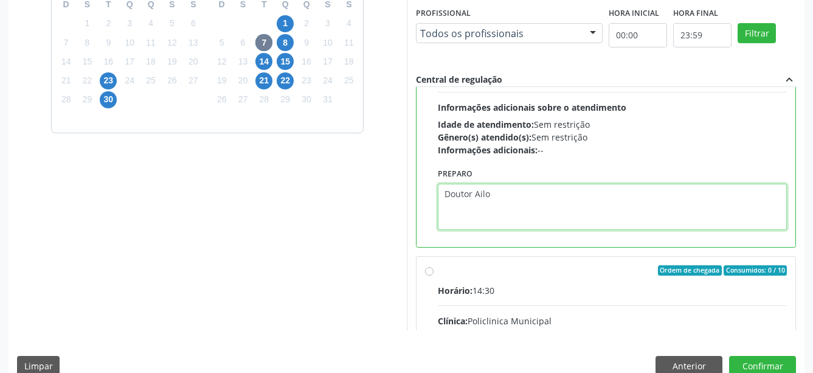
scroll to position [353, 0]
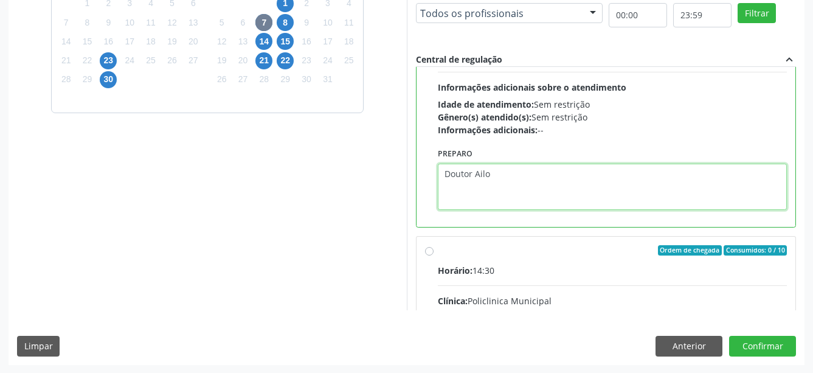
type textarea "Doutor Ailo"
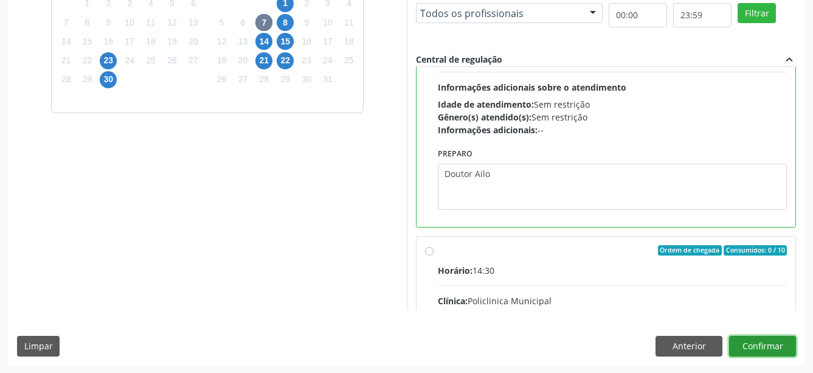
click at [751, 342] on button "Confirmar" at bounding box center [762, 346] width 67 height 21
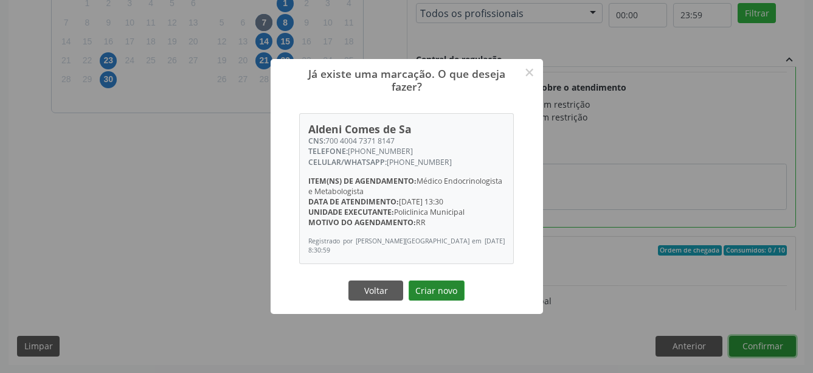
click at [429, 288] on button "Criar novo" at bounding box center [436, 290] width 56 height 21
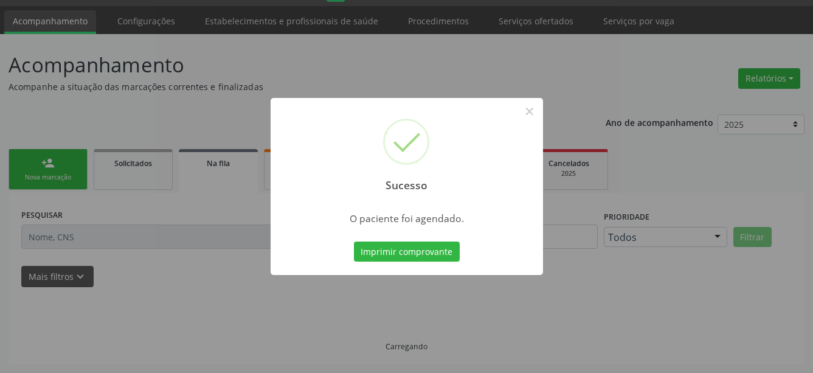
scroll to position [32, 0]
click at [400, 255] on button "Imprimir comprovante" at bounding box center [407, 251] width 106 height 21
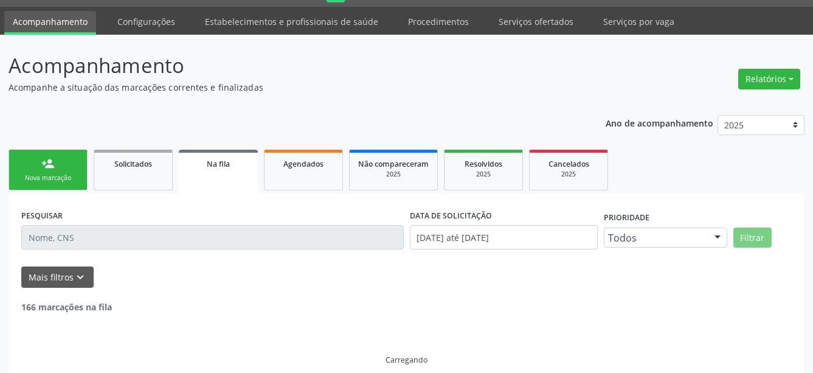
scroll to position [32, 0]
